Goal: Navigation & Orientation: Find specific page/section

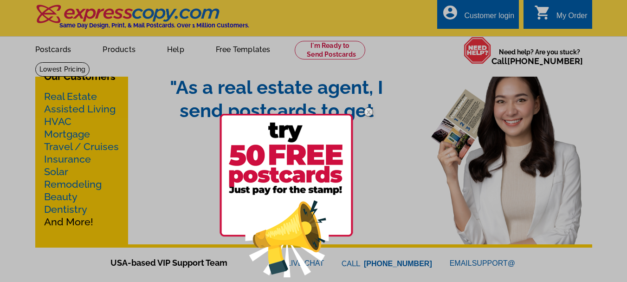
click at [421, 108] on div at bounding box center [313, 141] width 627 height 282
click at [69, 67] on div at bounding box center [313, 141] width 627 height 282
click at [54, 43] on div at bounding box center [313, 141] width 627 height 282
click at [114, 48] on div at bounding box center [313, 141] width 627 height 282
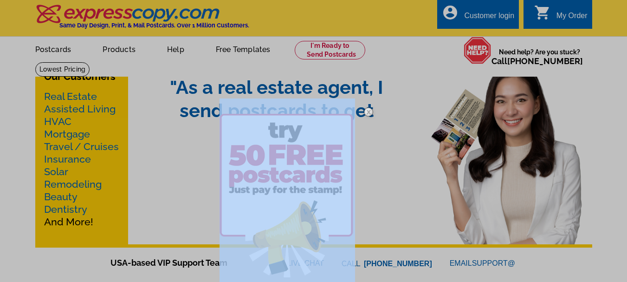
click at [114, 48] on div at bounding box center [313, 141] width 627 height 282
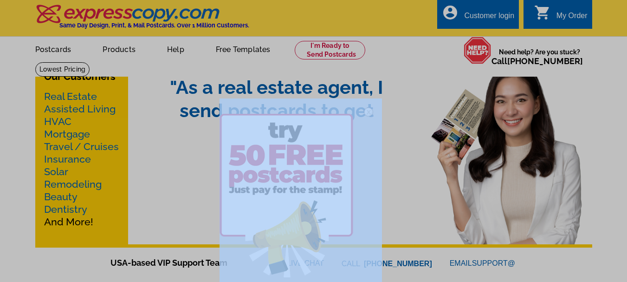
click at [114, 48] on div at bounding box center [313, 141] width 627 height 282
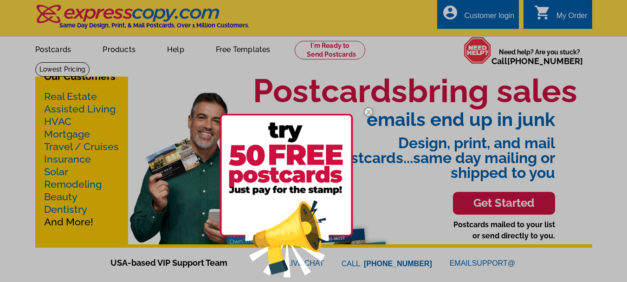
click at [241, 45] on div at bounding box center [313, 141] width 627 height 282
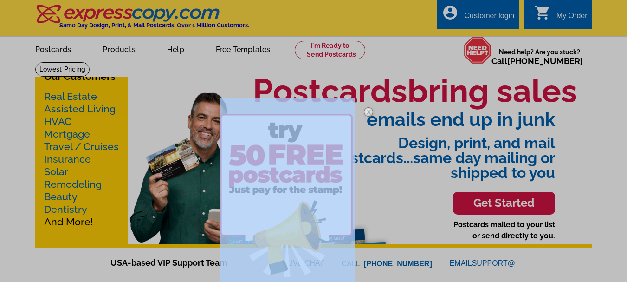
click at [241, 45] on div at bounding box center [313, 141] width 627 height 282
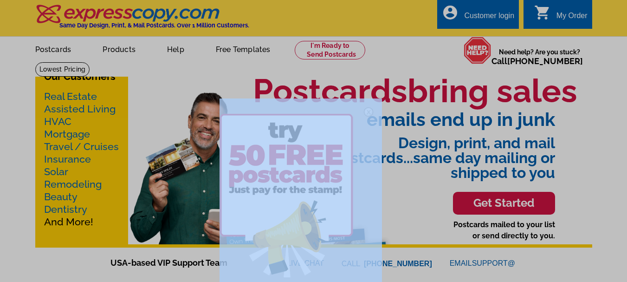
click at [241, 47] on div at bounding box center [313, 141] width 627 height 282
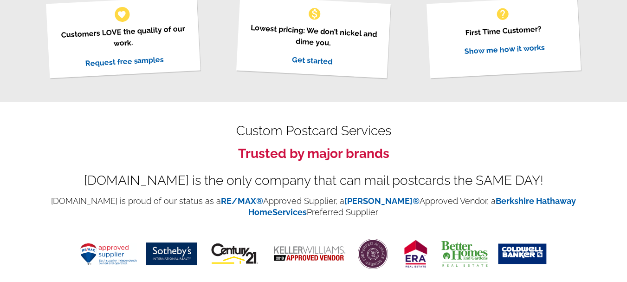
scroll to position [417, 0]
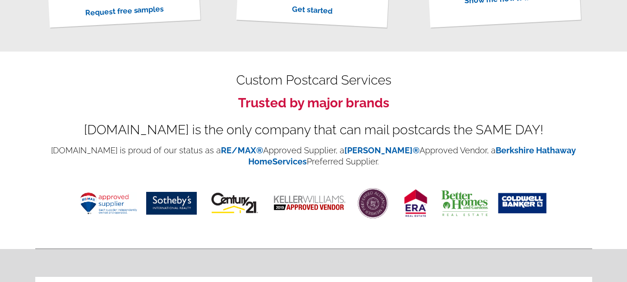
drag, startPoint x: 72, startPoint y: 98, endPoint x: 480, endPoint y: 108, distance: 407.3
click at [311, 98] on h3 "Trusted by major brands" at bounding box center [313, 103] width 557 height 16
click at [480, 108] on h3 "Trusted by major brands" at bounding box center [313, 103] width 557 height 16
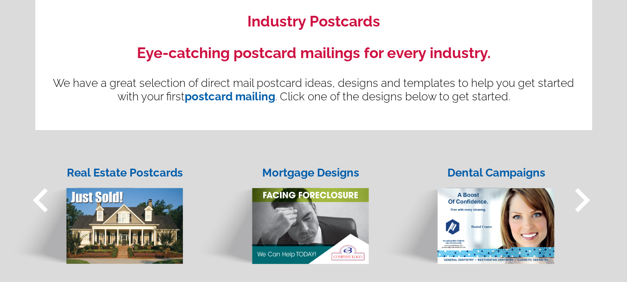
scroll to position [649, 0]
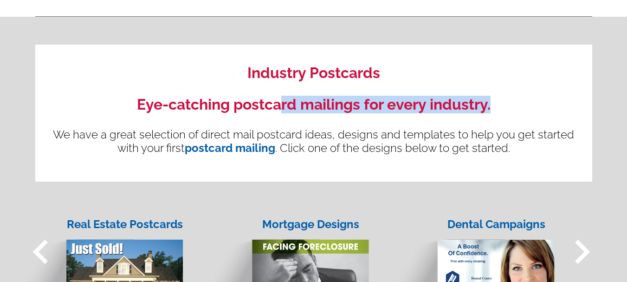
drag, startPoint x: 385, startPoint y: 93, endPoint x: 574, endPoint y: 93, distance: 188.3
click at [574, 93] on div "Industry Postcards Eye-catching postcard mailings for every industry. We have a…" at bounding box center [313, 113] width 557 height 137
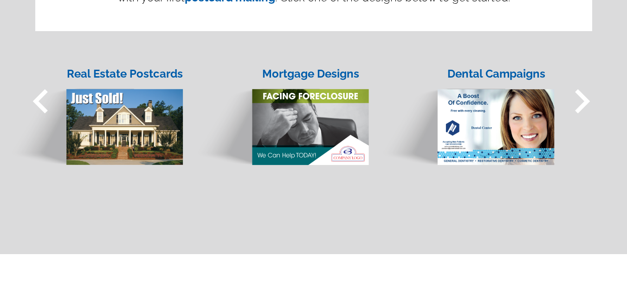
scroll to position [835, 0]
